Goal: Task Accomplishment & Management: Manage account settings

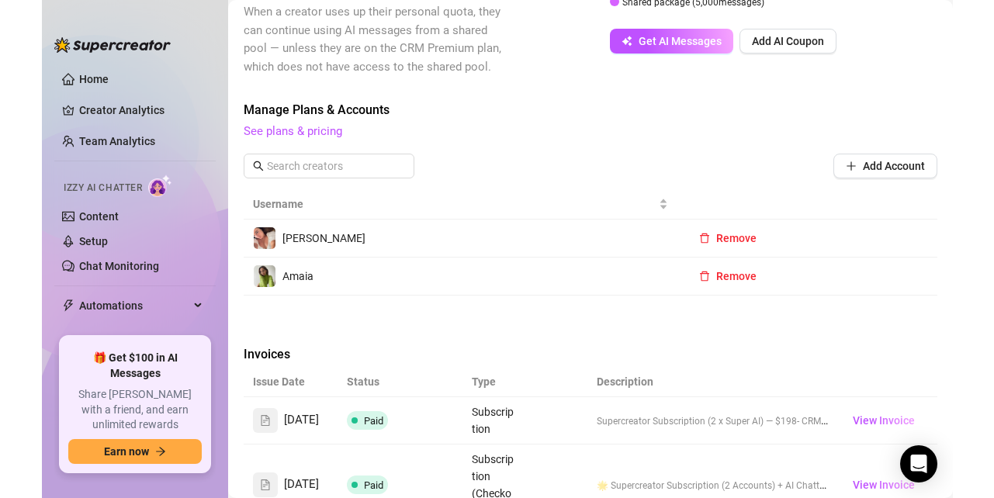
scroll to position [2310, 0]
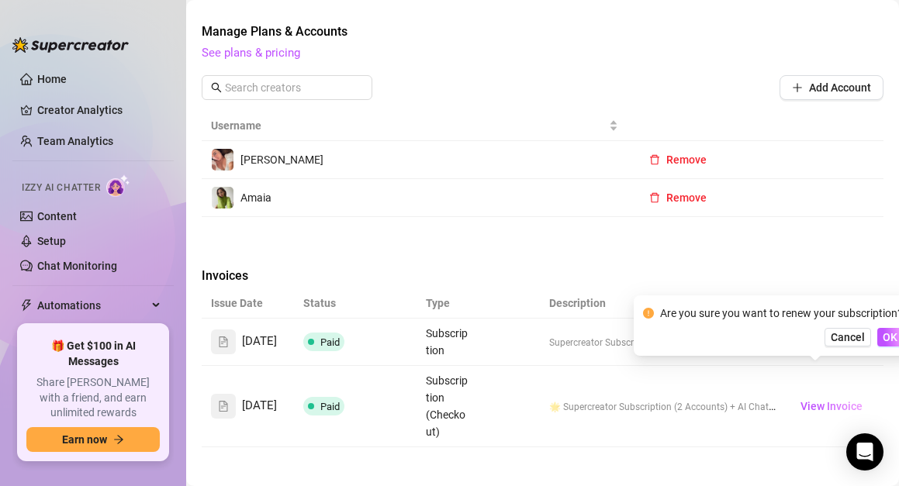
click at [820, 289] on th at bounding box center [834, 304] width 98 height 30
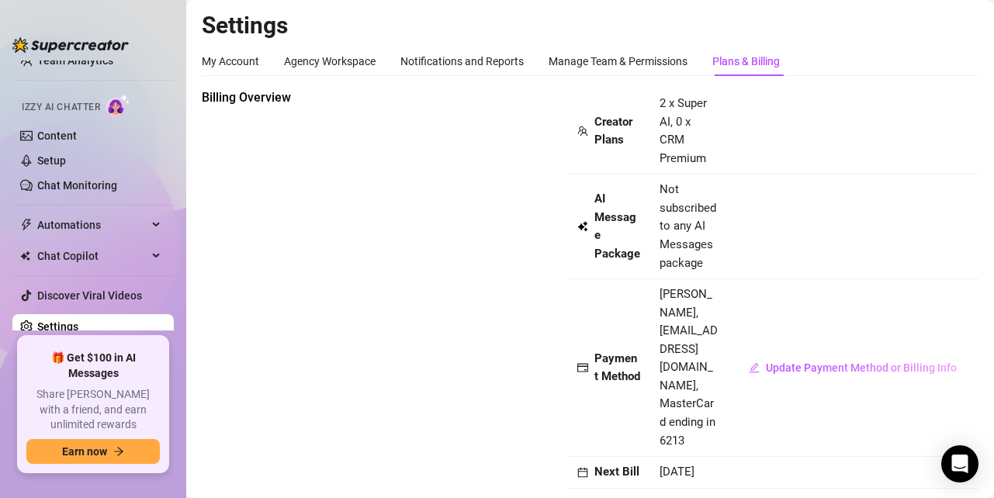
scroll to position [0, 0]
click at [637, 64] on div "Manage Team & Permissions" at bounding box center [617, 61] width 139 height 17
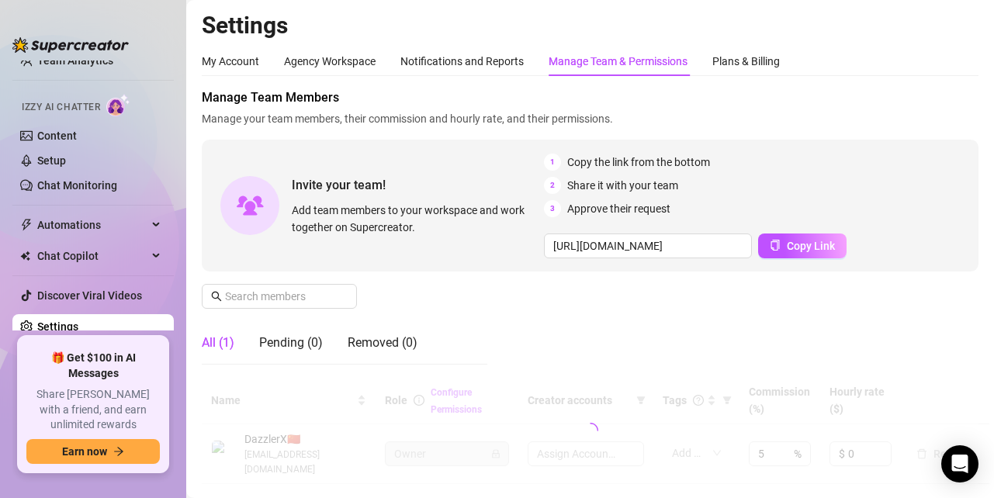
click at [637, 58] on div "Manage Team & Permissions" at bounding box center [617, 61] width 139 height 17
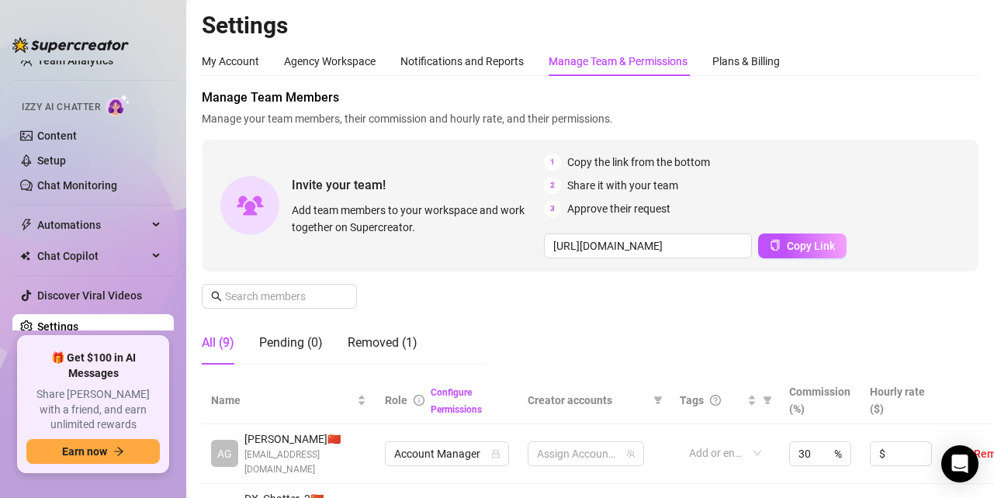
scroll to position [89, 0]
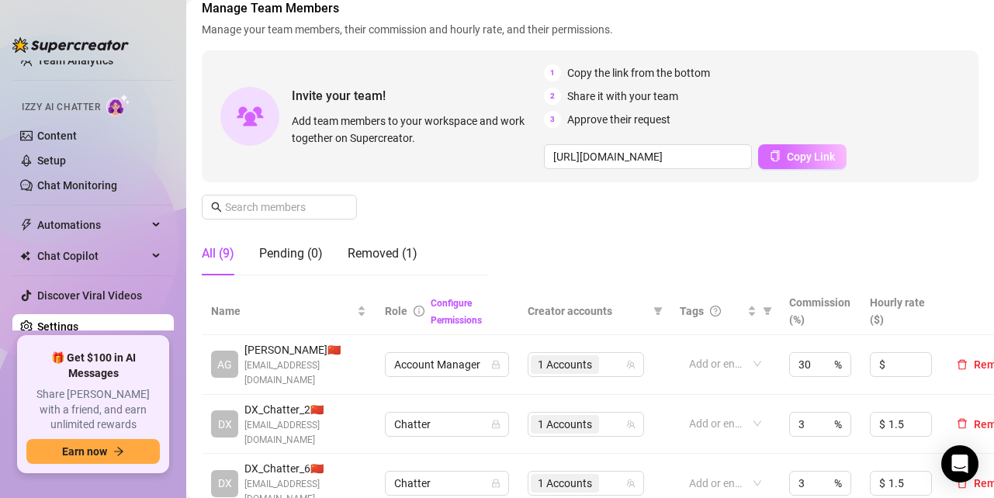
click at [812, 164] on button "Copy Link" at bounding box center [802, 156] width 88 height 25
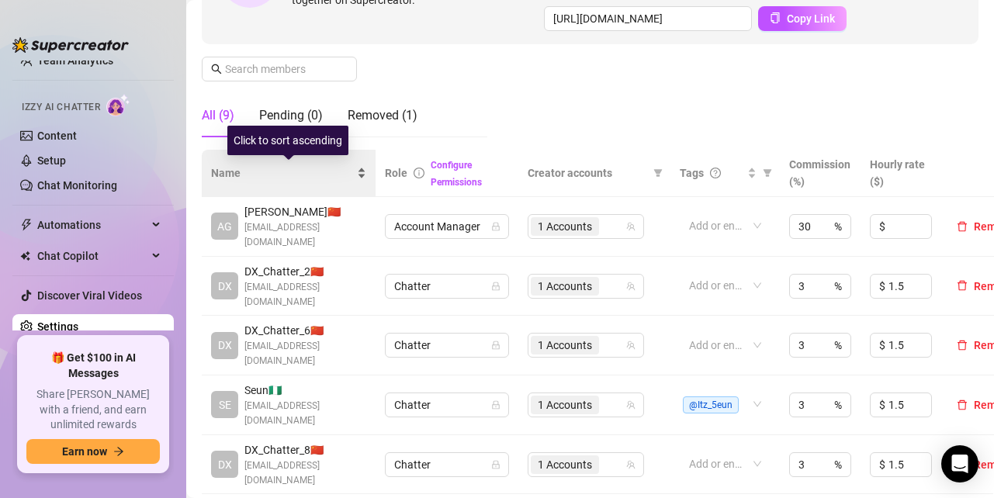
scroll to position [226, 0]
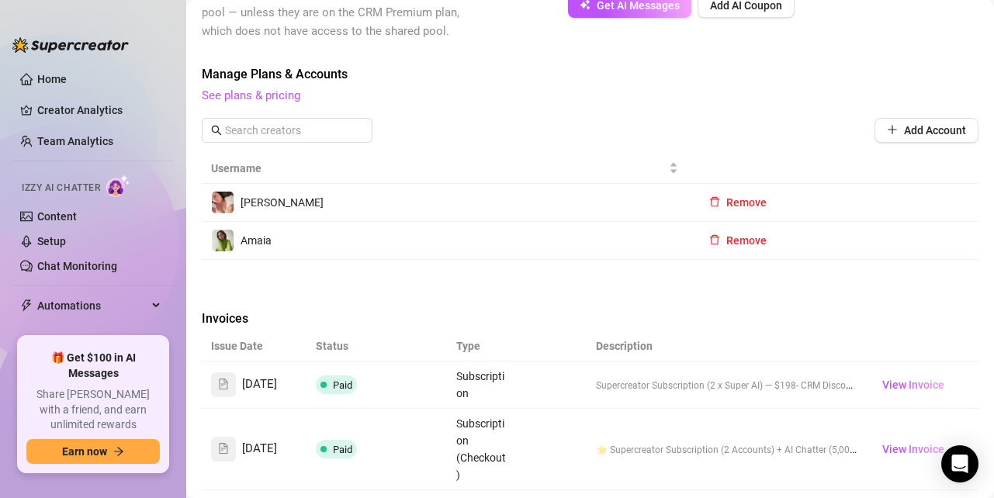
scroll to position [810, 0]
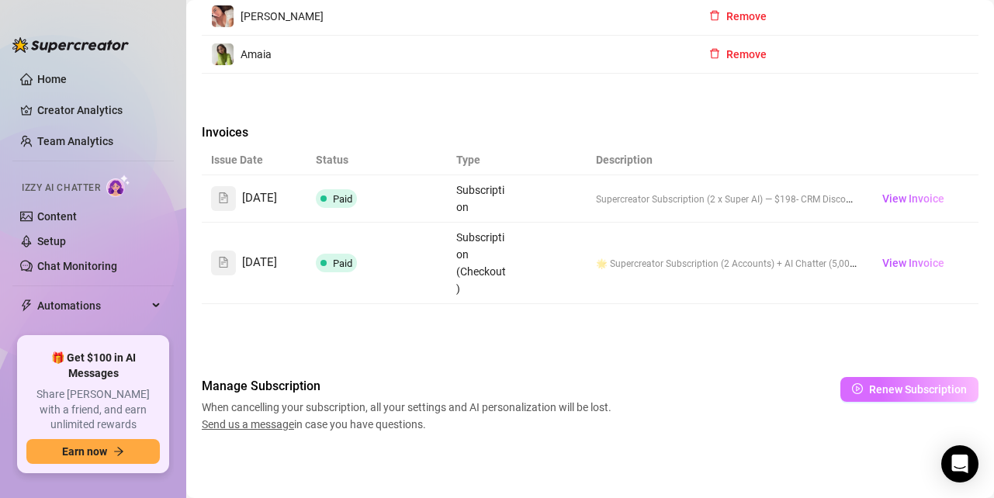
click at [855, 390] on icon "play-circle" at bounding box center [857, 388] width 4 height 5
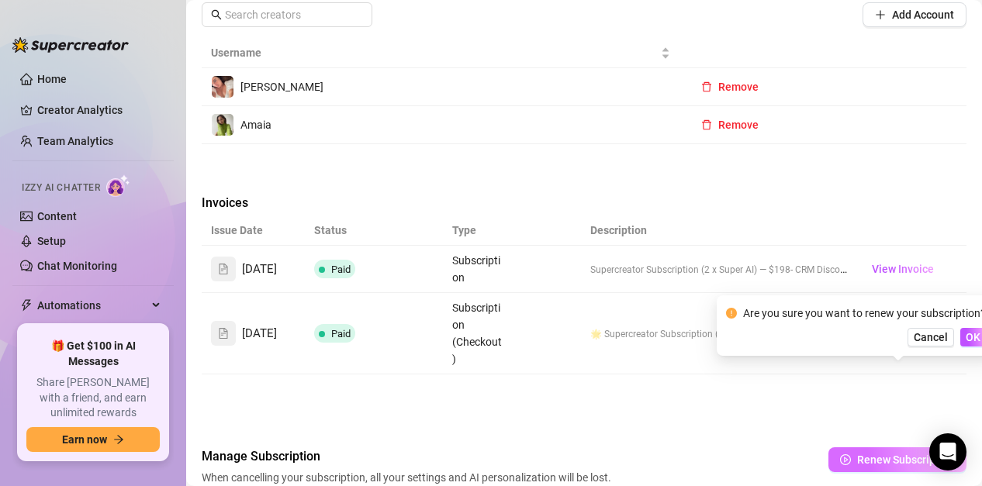
click at [855, 448] on button "Renew Subscription" at bounding box center [897, 460] width 138 height 25
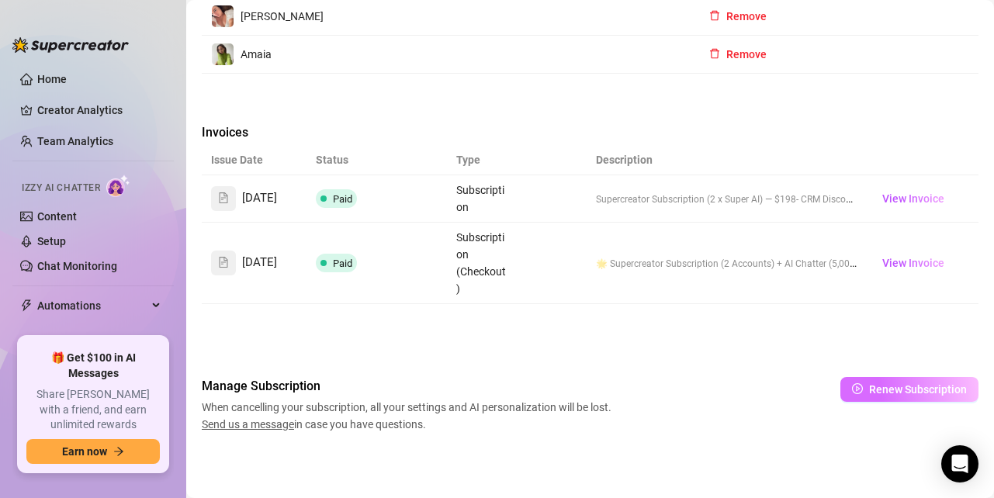
click at [853, 389] on button "Renew Subscription" at bounding box center [909, 389] width 138 height 25
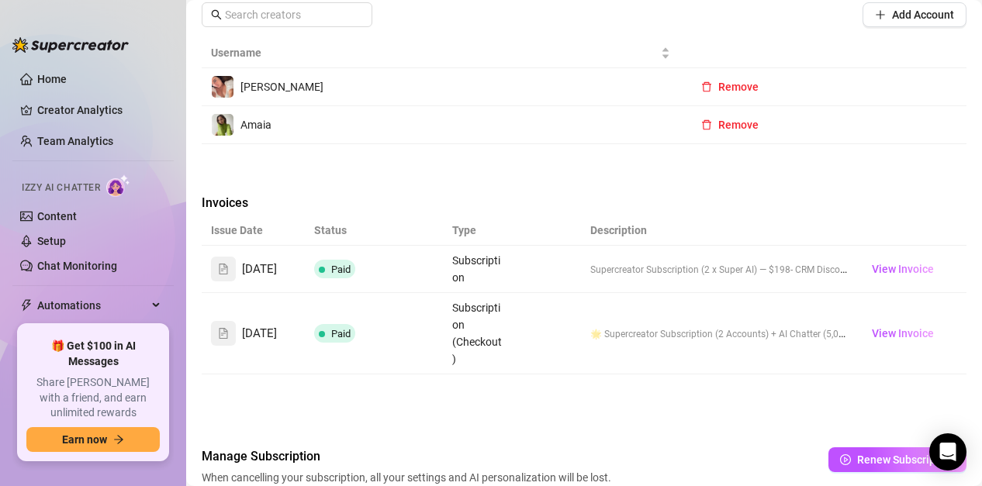
click at [779, 448] on div "Manage Subscription When cancelling your subscription, all your settings and AI…" at bounding box center [584, 476] width 765 height 56
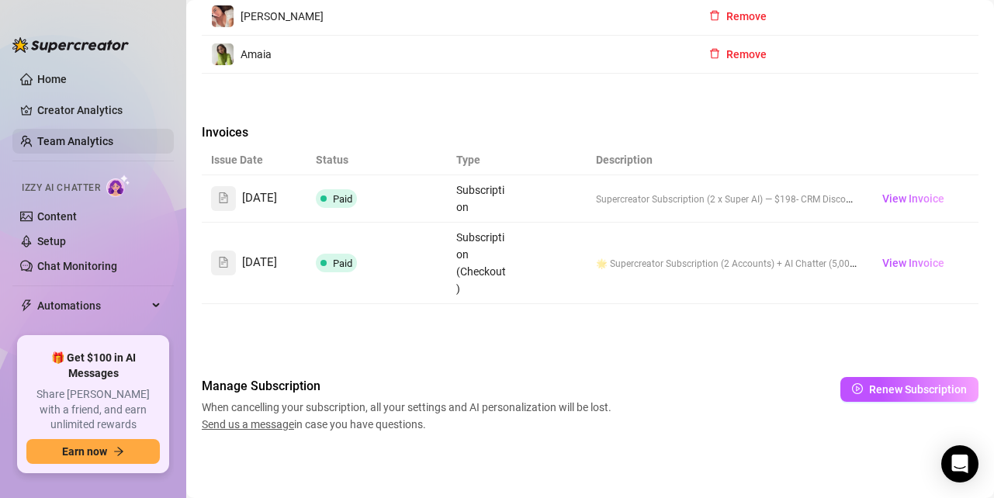
click at [76, 140] on link "Team Analytics" at bounding box center [75, 141] width 76 height 12
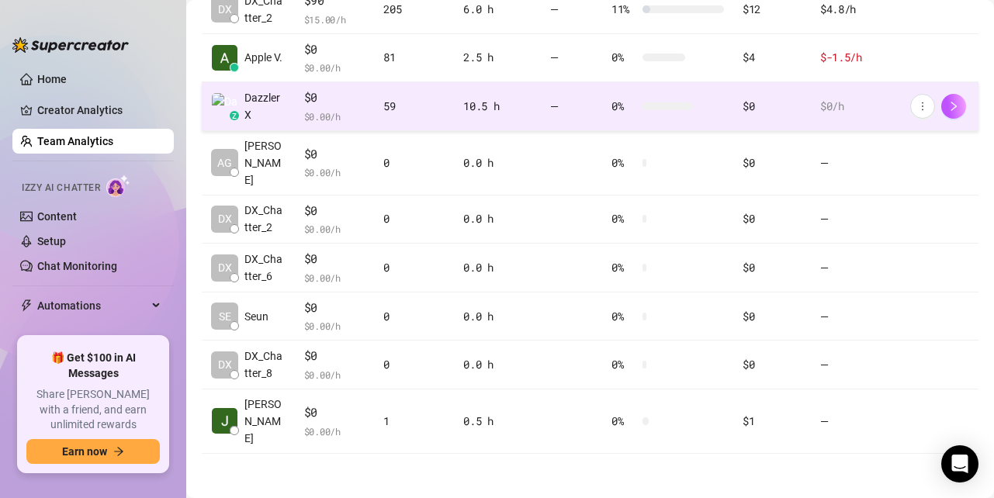
scroll to position [432, 0]
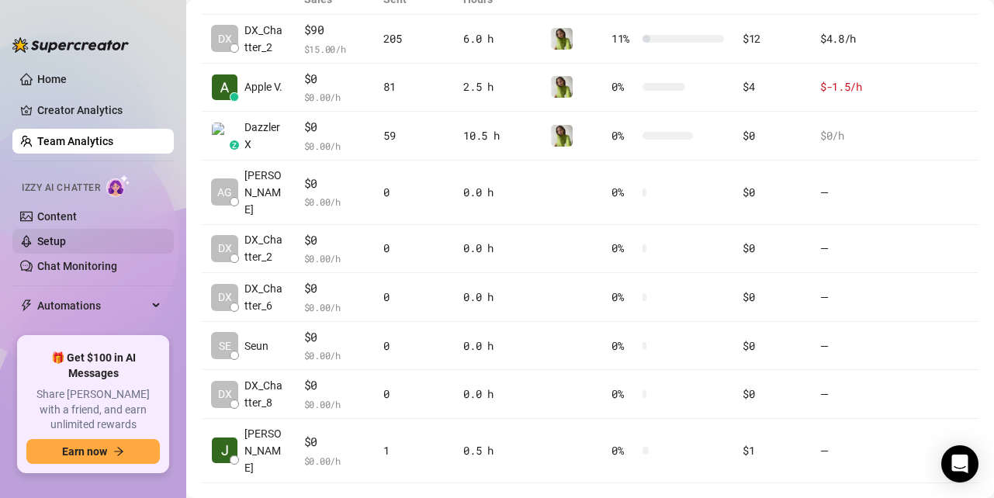
click at [66, 244] on link "Setup" at bounding box center [51, 241] width 29 height 12
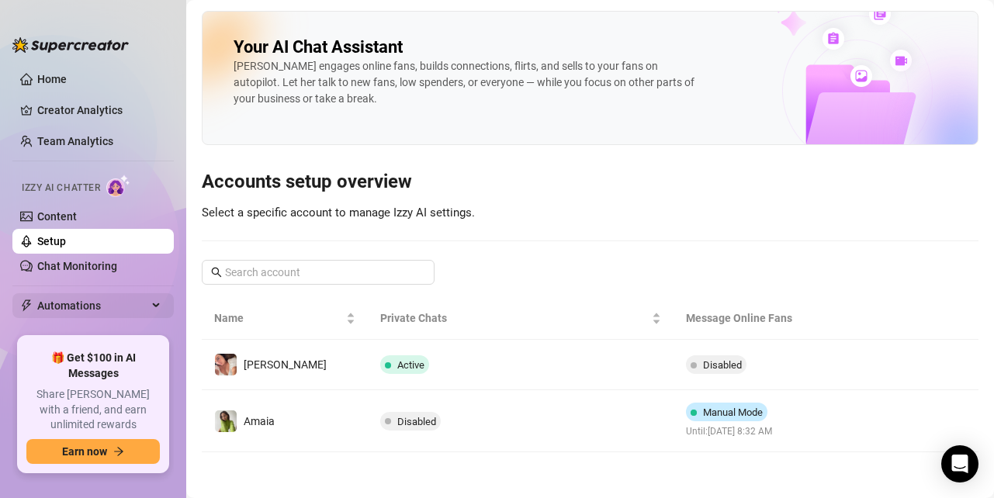
scroll to position [81, 0]
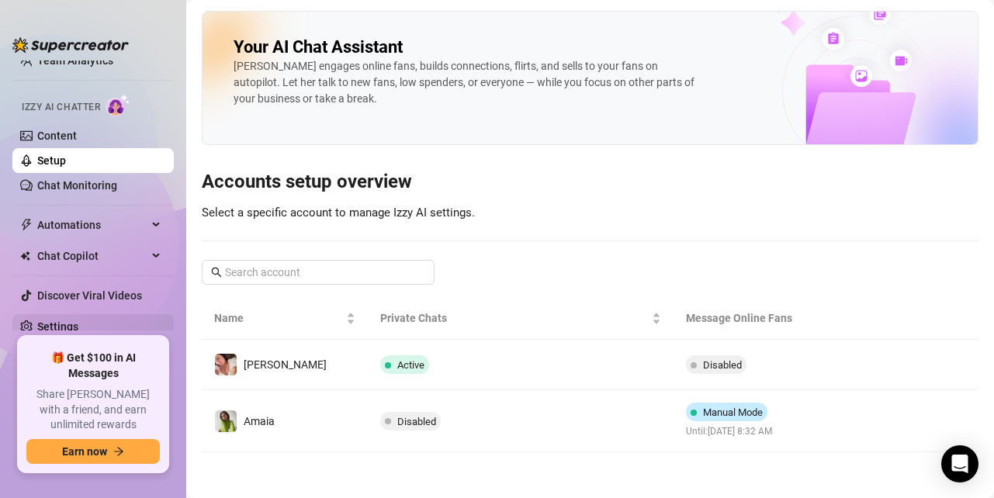
click at [78, 322] on link "Settings" at bounding box center [57, 326] width 41 height 12
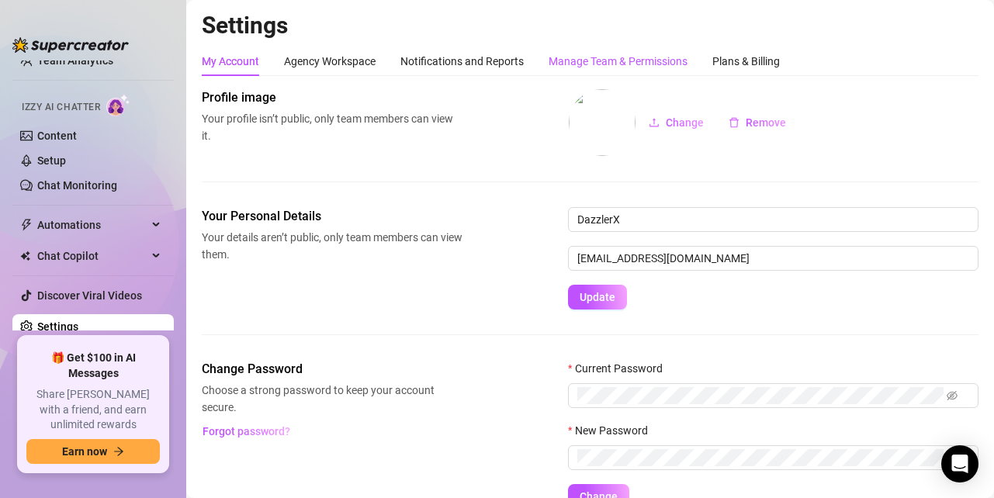
click at [619, 67] on div "Manage Team & Permissions" at bounding box center [617, 61] width 139 height 17
click at [617, 55] on div "Manage Team & Permissions" at bounding box center [617, 61] width 139 height 17
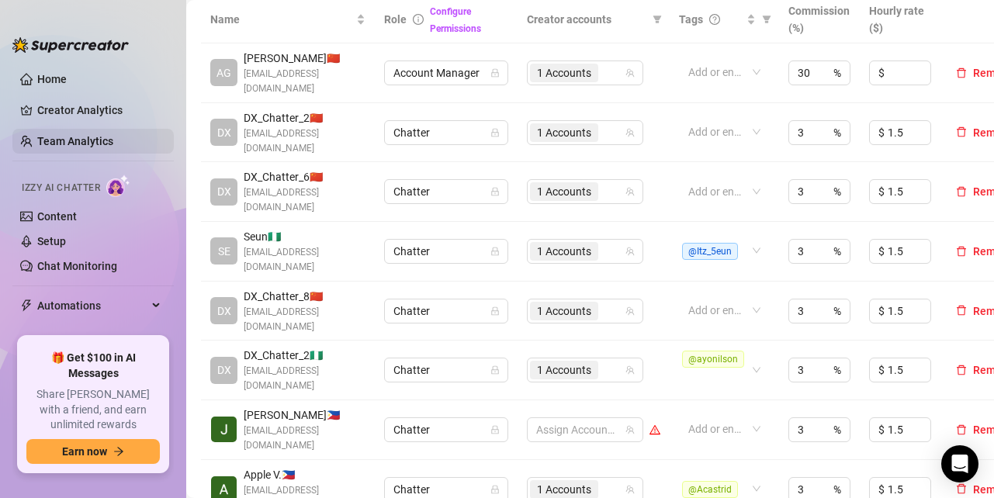
click at [85, 143] on link "Team Analytics" at bounding box center [75, 141] width 76 height 12
click at [99, 109] on link "Creator Analytics" at bounding box center [99, 110] width 124 height 25
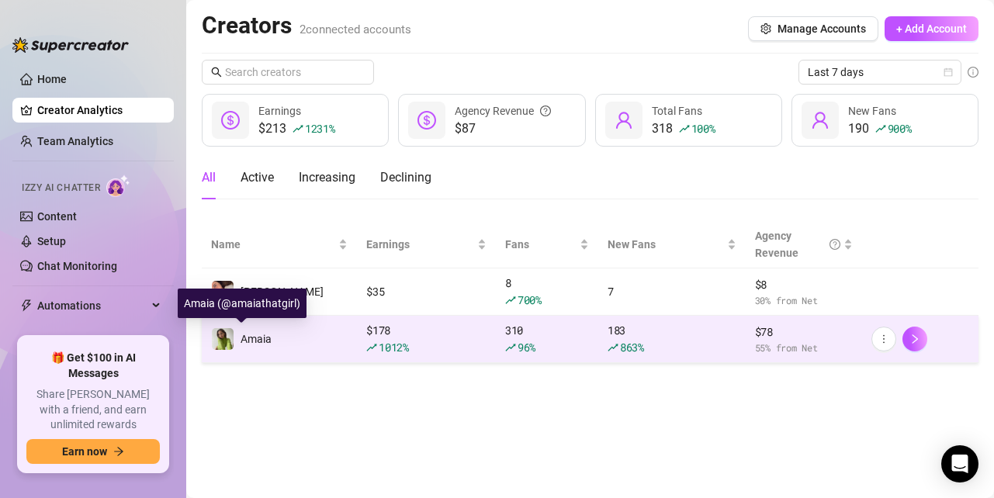
click at [255, 340] on span "Amaia" at bounding box center [255, 339] width 31 height 12
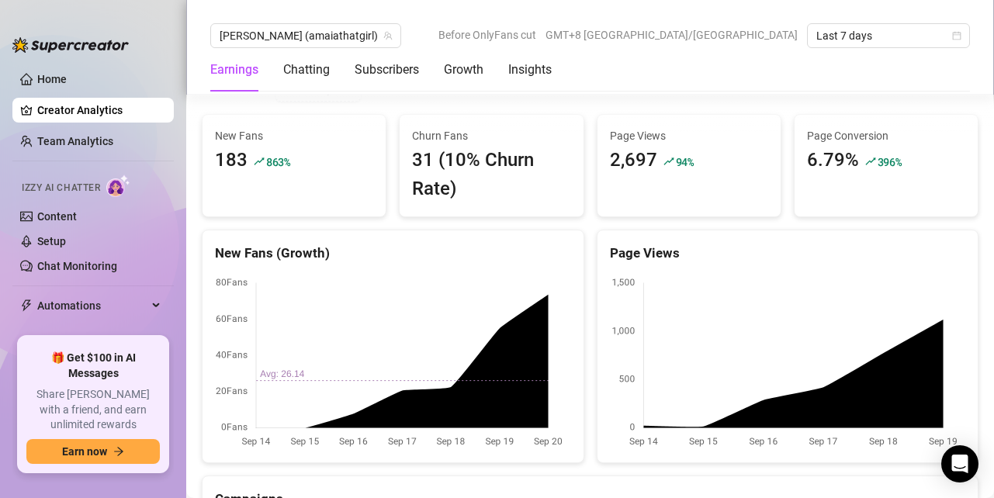
scroll to position [1320, 0]
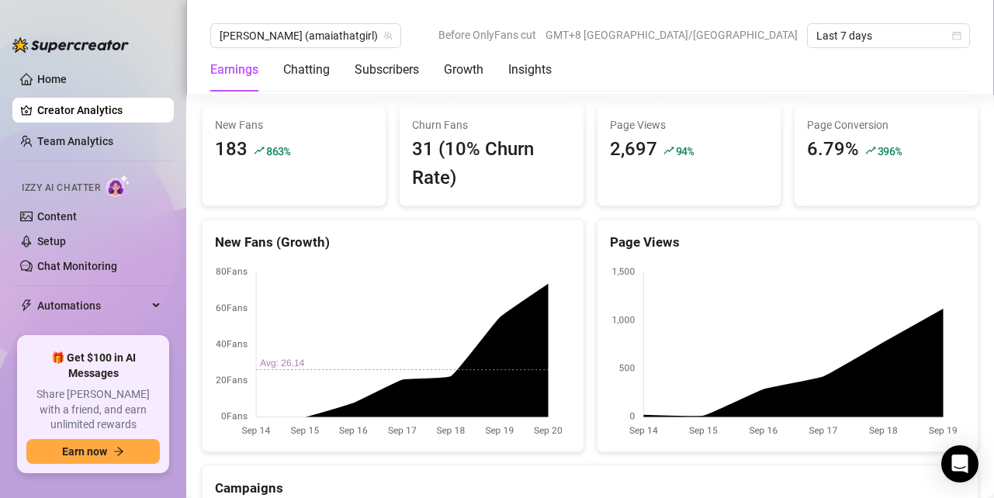
click at [764, 36] on span "GMT+8 Asia/Shanghai" at bounding box center [671, 34] width 252 height 23
click at [739, 39] on span "GMT+8 Asia/Shanghai" at bounding box center [671, 34] width 252 height 23
click at [730, 35] on span "GMT+8 Asia/Shanghai" at bounding box center [671, 34] width 252 height 23
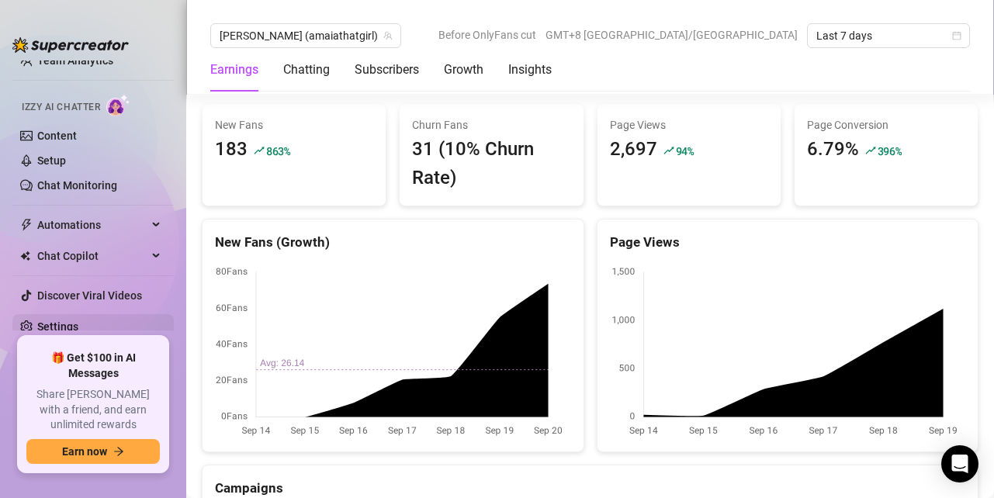
click at [67, 320] on link "Settings" at bounding box center [57, 326] width 41 height 12
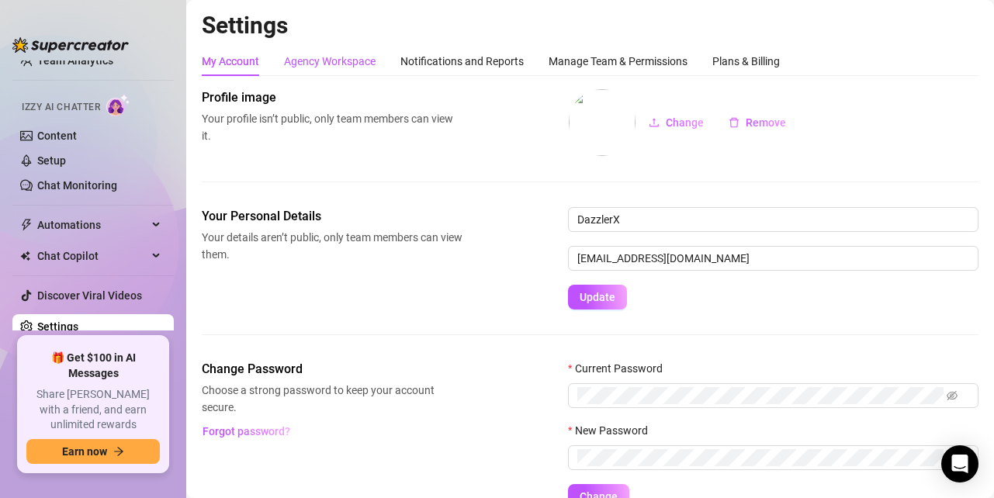
click at [344, 62] on div "Agency Workspace" at bounding box center [330, 61] width 92 height 17
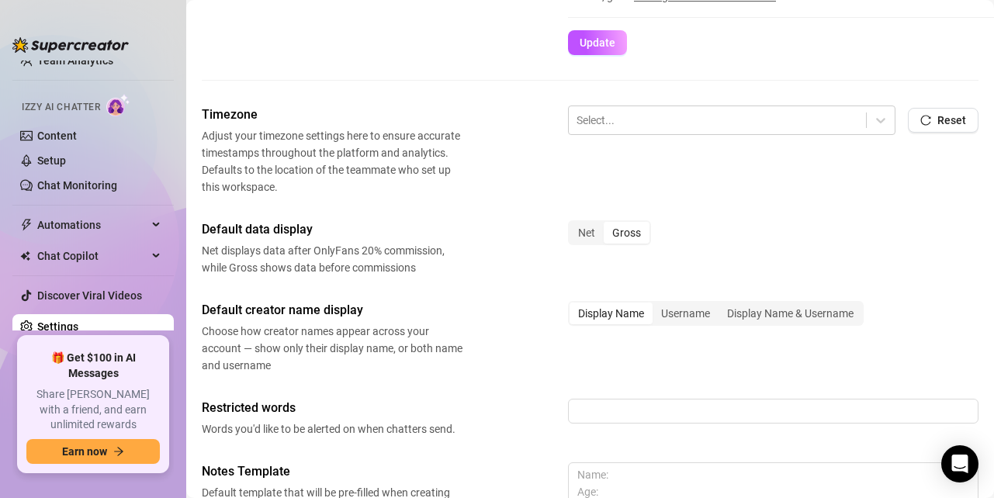
scroll to position [534, 0]
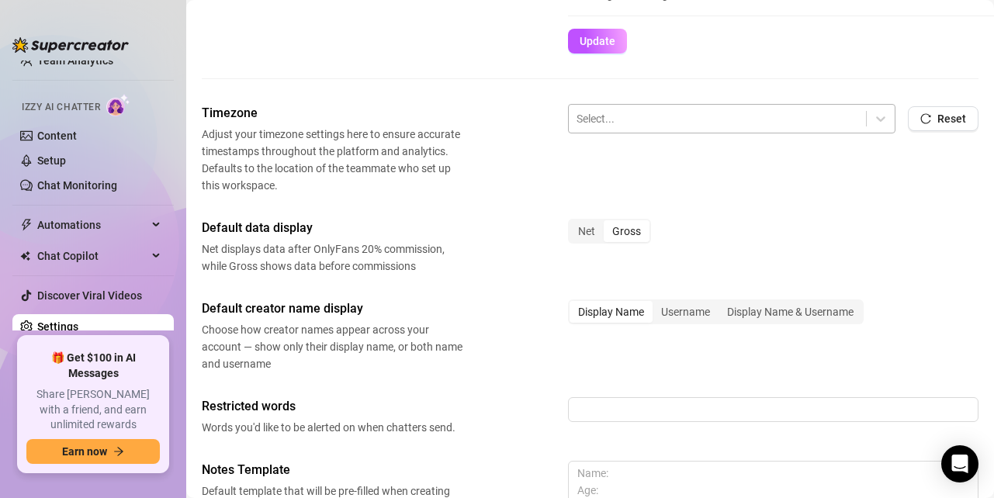
click at [696, 127] on div at bounding box center [717, 119] width 282 height 20
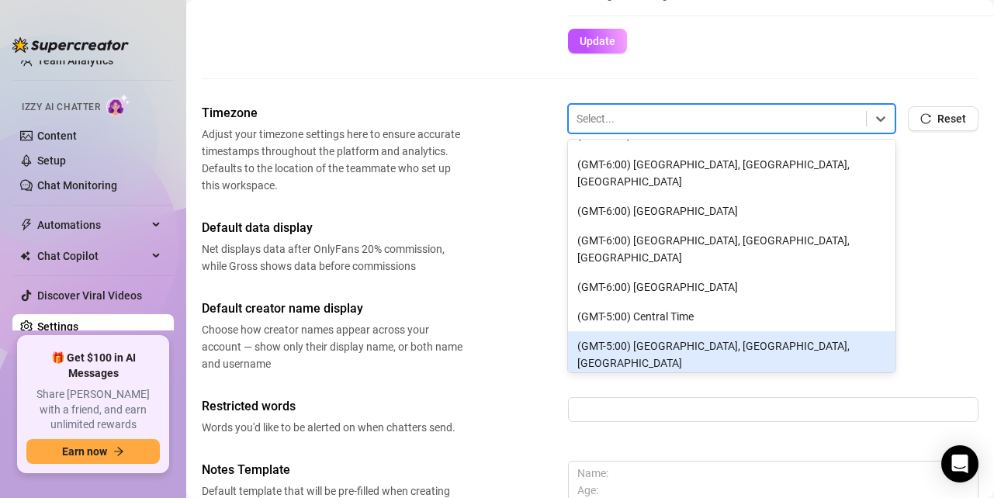
scroll to position [333, 0]
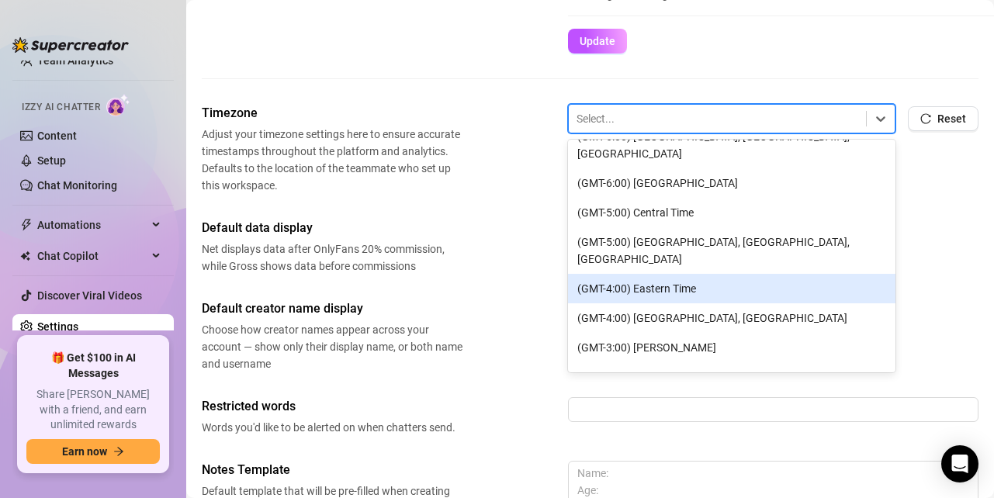
click at [675, 274] on div "(GMT-4:00) Eastern Time" at bounding box center [731, 288] width 327 height 29
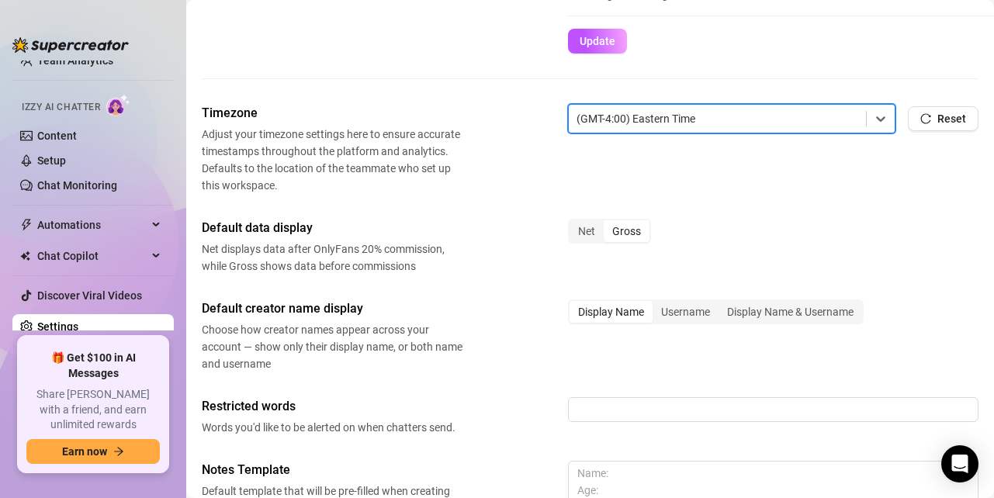
click at [818, 180] on div "Timezone Adjust your timezone settings here to ensure accurate timestamps throu…" at bounding box center [590, 149] width 776 height 90
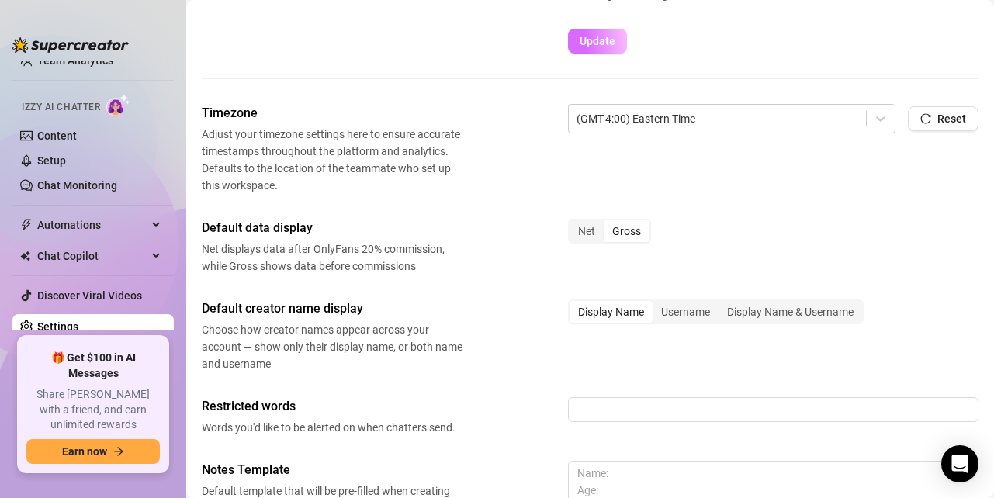
click at [596, 36] on span "Update" at bounding box center [597, 41] width 36 height 12
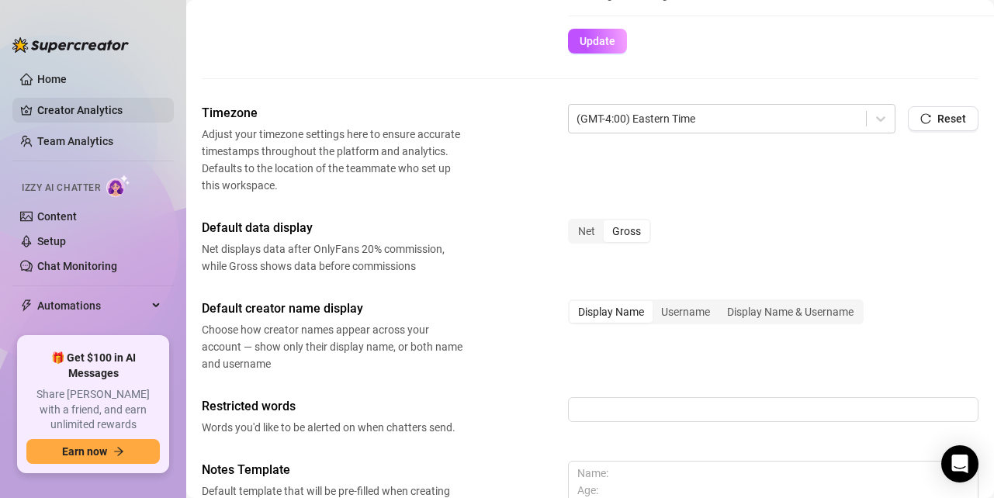
click at [76, 112] on link "Creator Analytics" at bounding box center [99, 110] width 124 height 25
